Goal: Task Accomplishment & Management: Manage account settings

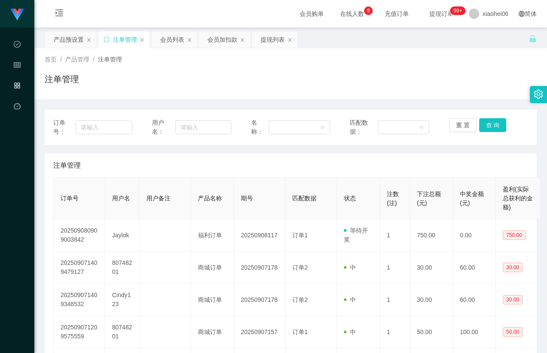
drag, startPoint x: 201, startPoint y: 99, endPoint x: 190, endPoint y: 74, distance: 27.5
click at [201, 99] on div "首页 / 产品管理 / 注单管理 / 注单管理" at bounding box center [290, 73] width 513 height 51
drag, startPoint x: 67, startPoint y: 34, endPoint x: 63, endPoint y: 43, distance: 9.2
click at [67, 35] on div "产品预设置" at bounding box center [69, 39] width 30 height 16
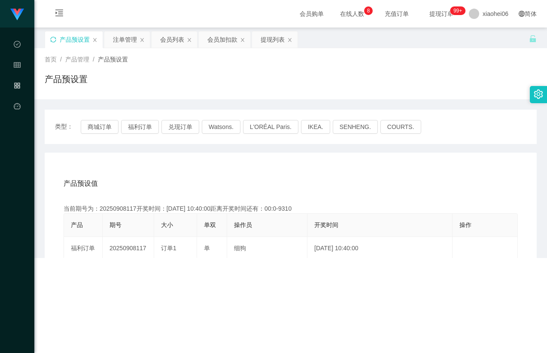
click at [52, 42] on icon "图标: sync" at bounding box center [53, 40] width 6 height 6
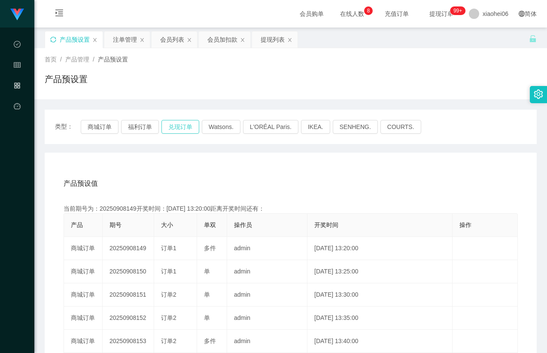
click at [168, 130] on button "兑现订单" at bounding box center [180, 127] width 38 height 14
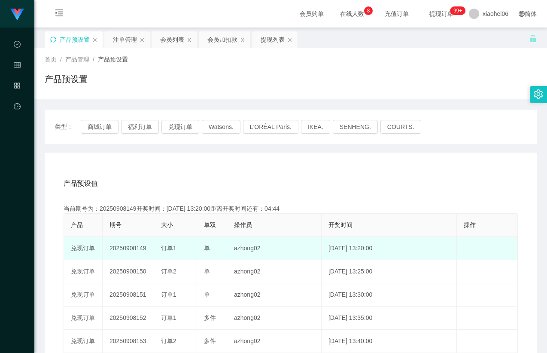
click at [131, 245] on td "20250908149" at bounding box center [129, 248] width 52 height 23
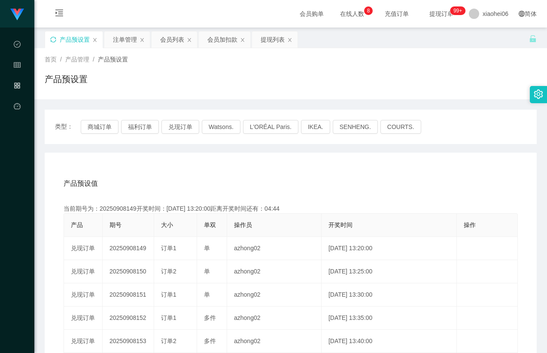
copy td "20250908149"
click at [122, 39] on div "注单管理" at bounding box center [125, 39] width 24 height 16
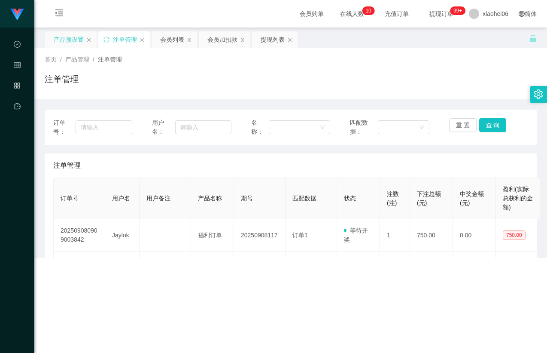
click at [290, 82] on div "注单管理" at bounding box center [291, 83] width 492 height 20
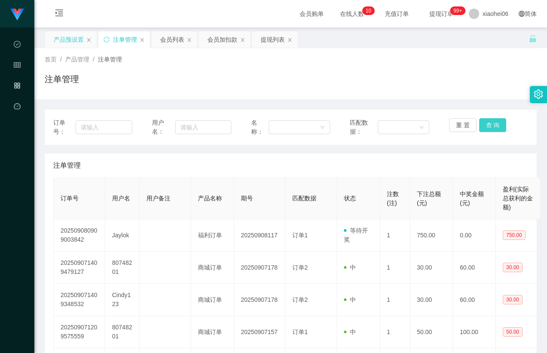
click at [502, 122] on button "查 询" at bounding box center [492, 125] width 27 height 14
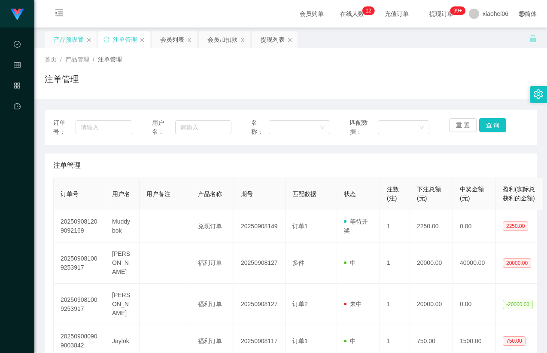
click at [472, 77] on div "注单管理" at bounding box center [291, 83] width 492 height 20
click at [268, 143] on div "订单号： 用户名： 名称： 匹配数据： 重 置 查 询" at bounding box center [291, 127] width 492 height 35
click at [487, 125] on button "查 询" at bounding box center [492, 125] width 27 height 14
click at [447, 155] on div "注单管理" at bounding box center [290, 165] width 475 height 24
click at [462, 94] on div "首页 / 产品管理 / 注单管理 / 注单管理" at bounding box center [290, 73] width 513 height 51
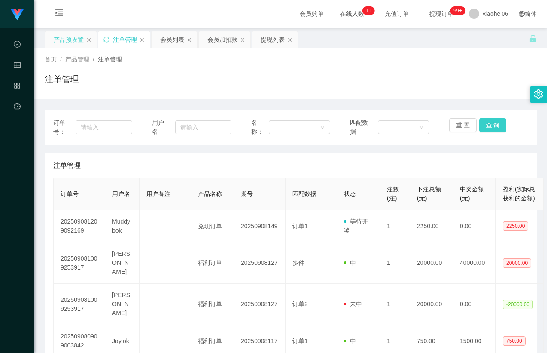
click at [490, 123] on button "查 询" at bounding box center [492, 125] width 27 height 14
click at [411, 195] on th "下注总额(元)" at bounding box center [431, 194] width 43 height 32
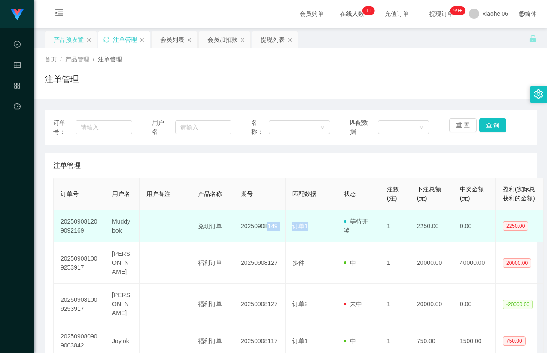
drag, startPoint x: 334, startPoint y: 228, endPoint x: 267, endPoint y: 231, distance: 67.0
click at [267, 231] on tr "202509081209092169 Muddybok 兑现订单 20250908149 订单1 等待开奖 1 2250.00 0.00 2250.00" at bounding box center [299, 226] width 490 height 32
click at [329, 231] on td "订单1" at bounding box center [312, 226] width 52 height 32
click at [125, 224] on td "Muddybok" at bounding box center [122, 226] width 34 height 32
drag, startPoint x: 125, startPoint y: 224, endPoint x: 142, endPoint y: 218, distance: 18.8
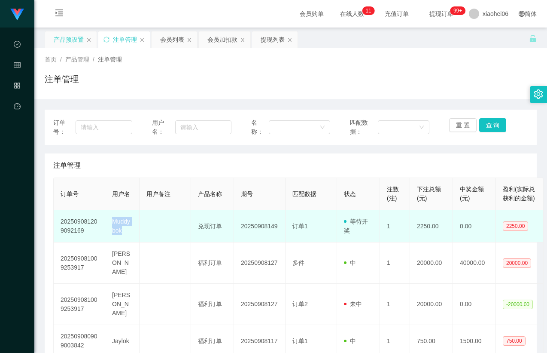
click at [124, 224] on td "Muddybok" at bounding box center [122, 226] width 34 height 32
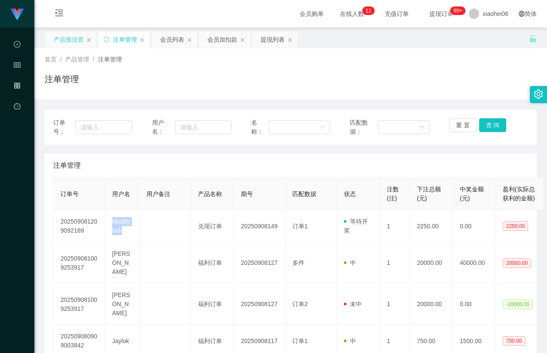
copy td "Muddybok"
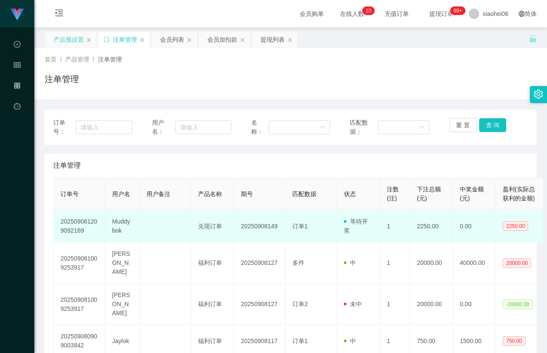
click at [261, 227] on td "20250908149" at bounding box center [260, 226] width 52 height 32
copy td "20250908149"
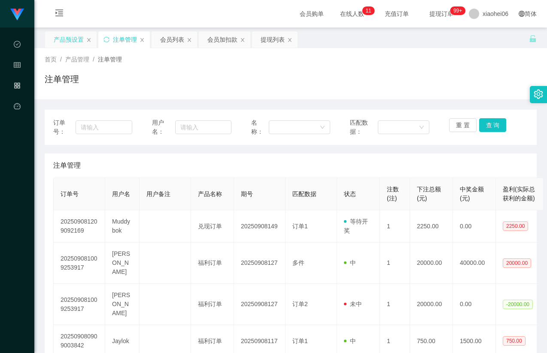
drag, startPoint x: 331, startPoint y: 160, endPoint x: 340, endPoint y: 157, distance: 9.5
click at [331, 160] on div "注单管理" at bounding box center [290, 165] width 475 height 24
click at [479, 132] on div "重 置 查 询" at bounding box center [488, 127] width 79 height 18
click at [484, 127] on button "查 询" at bounding box center [492, 125] width 27 height 14
click at [461, 152] on div "订单号： 用户名： 名称： 匹配数据： 重 置 查 询 注单管理 订单号 用户名 用户备注 产品名称 期号 匹配数据 状态 注数(注) 下注总额(元) 中奖金…" at bounding box center [291, 344] width 492 height 468
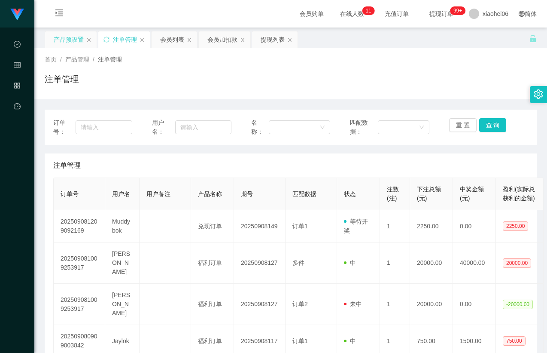
click at [427, 88] on div "注单管理" at bounding box center [291, 83] width 492 height 20
click at [360, 64] on div "首页 / 产品管理 / 注单管理 /" at bounding box center [291, 59] width 492 height 9
click at [186, 79] on div "注单管理" at bounding box center [291, 83] width 492 height 20
drag, startPoint x: 487, startPoint y: 118, endPoint x: 488, endPoint y: 123, distance: 5.3
click at [488, 120] on button "查 询" at bounding box center [492, 125] width 27 height 14
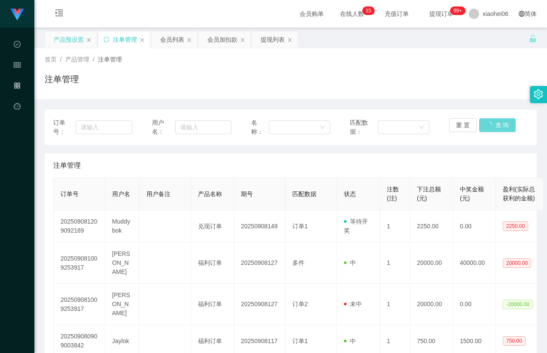
click at [488, 123] on div "重 置 查 询" at bounding box center [488, 127] width 79 height 18
click at [440, 99] on div "首页 / 产品管理 / 注单管理 / 注单管理" at bounding box center [290, 73] width 513 height 51
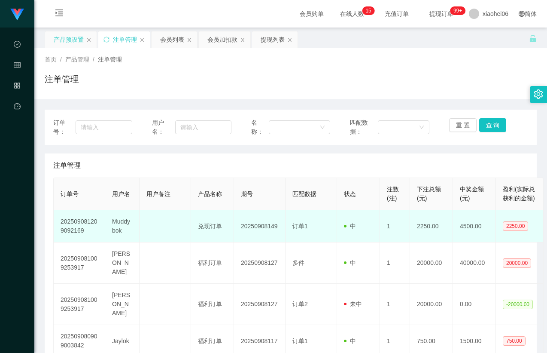
click at [101, 215] on td "202509081209092169" at bounding box center [80, 226] width 52 height 32
click at [116, 217] on td "Muddybok" at bounding box center [122, 226] width 34 height 32
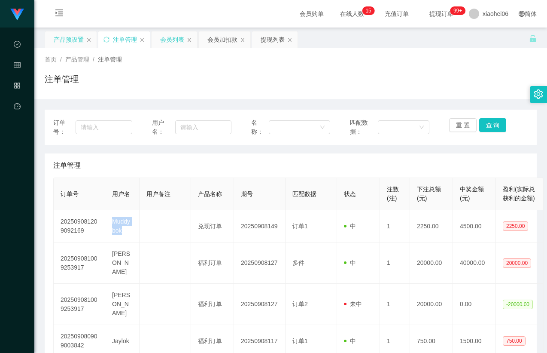
copy td "Muddybok"
drag, startPoint x: 171, startPoint y: 37, endPoint x: 175, endPoint y: 48, distance: 12.0
click at [171, 37] on div "会员列表" at bounding box center [172, 39] width 24 height 16
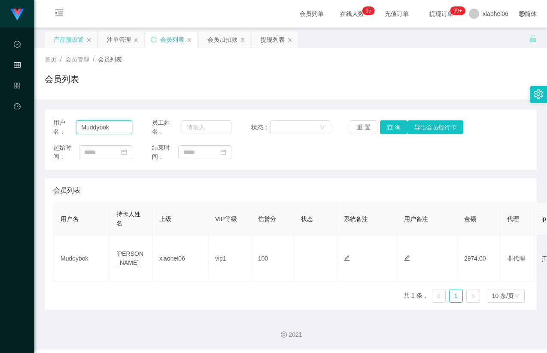
click at [117, 125] on input "Muddybok" at bounding box center [104, 127] width 56 height 14
click at [389, 125] on button "查 询" at bounding box center [393, 127] width 27 height 14
click at [377, 148] on div "起始时间： 结束时间：" at bounding box center [290, 152] width 475 height 18
click at [388, 89] on div "会员列表" at bounding box center [291, 83] width 492 height 20
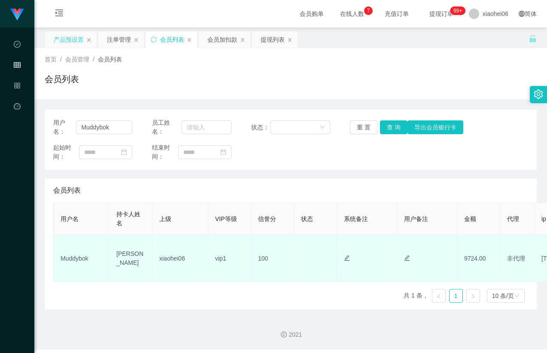
click at [76, 257] on td "Muddybok" at bounding box center [82, 258] width 56 height 47
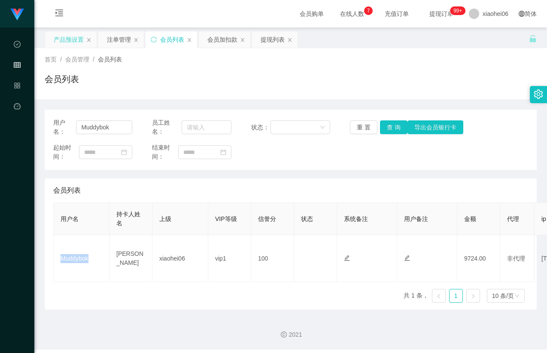
copy td "Muddybok"
click at [299, 192] on div "会员列表" at bounding box center [290, 190] width 475 height 24
click at [105, 38] on div "注单管理" at bounding box center [121, 39] width 46 height 16
click at [107, 42] on div "注单管理" at bounding box center [119, 39] width 24 height 16
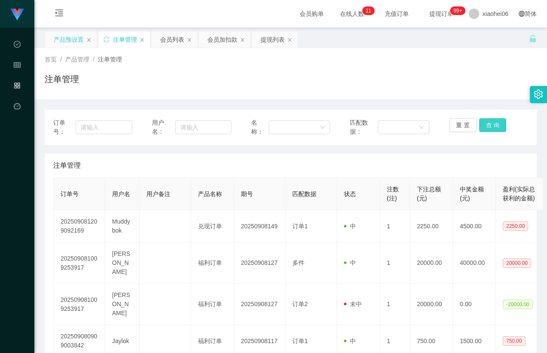
click at [486, 123] on button "查 询" at bounding box center [492, 125] width 27 height 14
click at [478, 97] on div "首页 / 产品管理 / 注单管理 / 注单管理" at bounding box center [290, 73] width 513 height 51
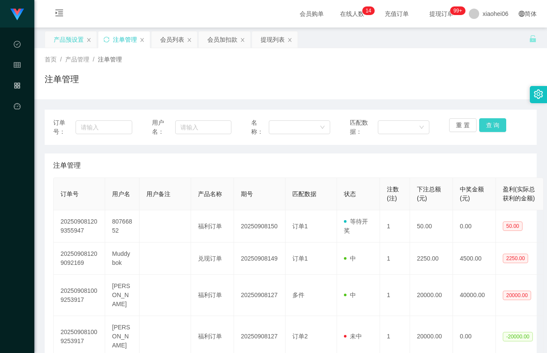
click at [483, 125] on button "查 询" at bounding box center [492, 125] width 27 height 14
click at [436, 151] on div "订单号： 用户名： 名称： 匹配数据： 重 置 查 询 注单管理 订单号 用户名 用户备注 产品名称 期号 匹配数据 状态 注数(注) 下注总额(元) 中奖金…" at bounding box center [291, 344] width 492 height 468
click at [487, 122] on button "查 询" at bounding box center [492, 125] width 27 height 14
click at [473, 81] on div "注单管理" at bounding box center [291, 83] width 492 height 20
click at [235, 84] on div "注单管理" at bounding box center [291, 83] width 492 height 20
